Goal: Register for event/course

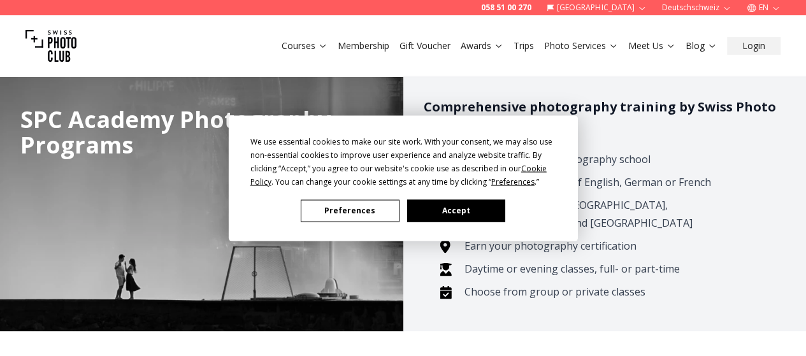
click at [453, 215] on button "Accept" at bounding box center [455, 210] width 98 height 22
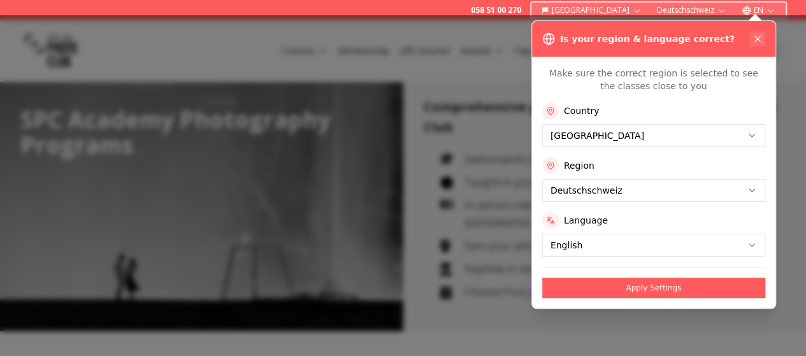
click at [753, 38] on icon at bounding box center [757, 39] width 10 height 10
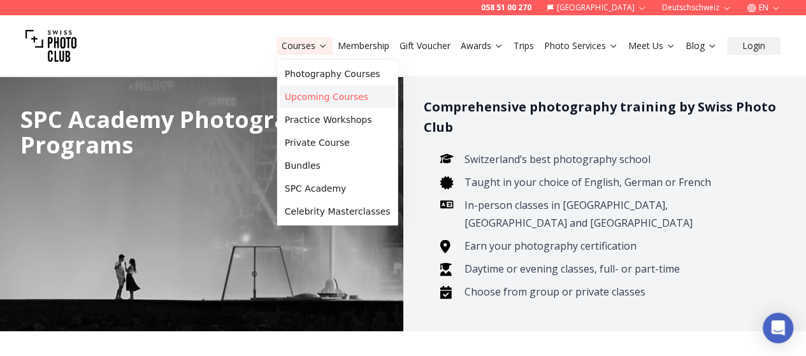
click at [315, 93] on link "Upcoming Courses" at bounding box center [338, 96] width 116 height 23
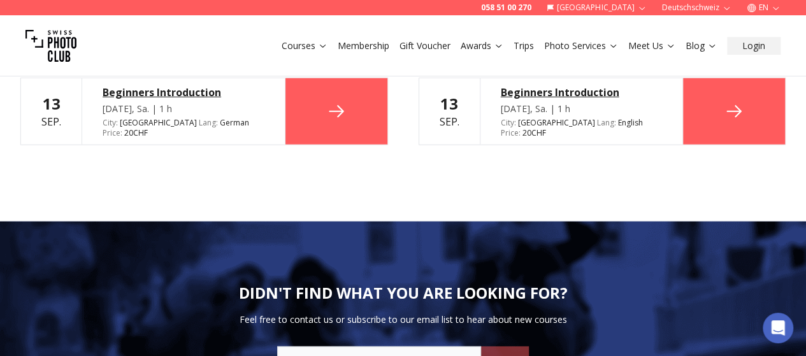
scroll to position [1592, 0]
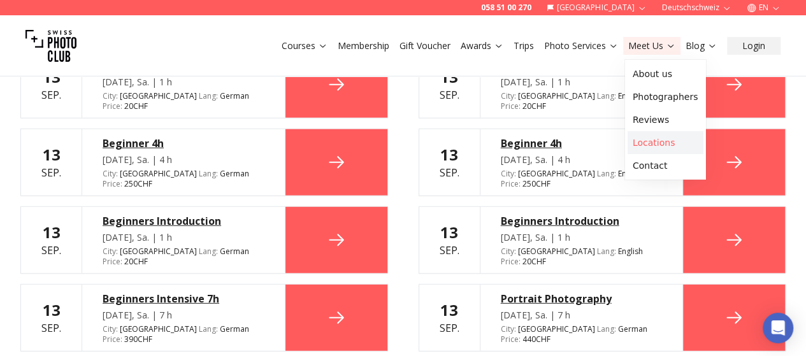
click at [663, 143] on link "Locations" at bounding box center [665, 142] width 76 height 23
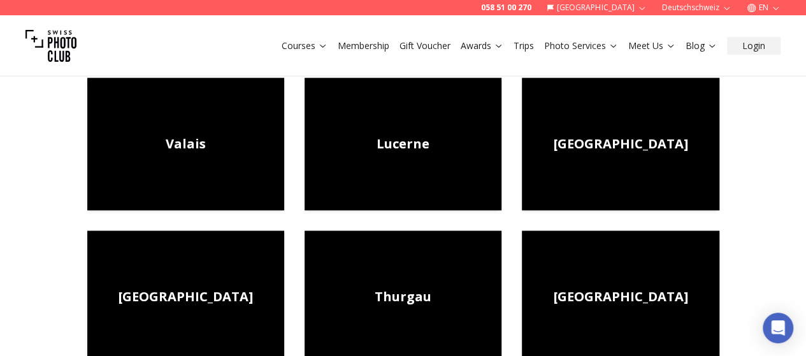
scroll to position [509, 0]
